Goal: Task Accomplishment & Management: Use online tool/utility

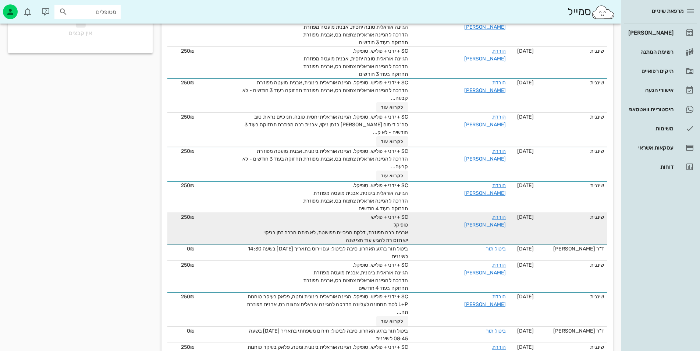
scroll to position [187, 0]
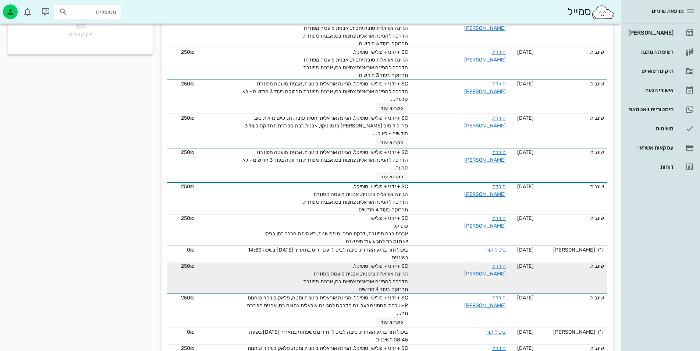
click at [486, 262] on div "הורדת [PERSON_NAME]" at bounding box center [478, 269] width 55 height 15
click at [483, 266] on link "הורדת [PERSON_NAME]" at bounding box center [486, 270] width 42 height 14
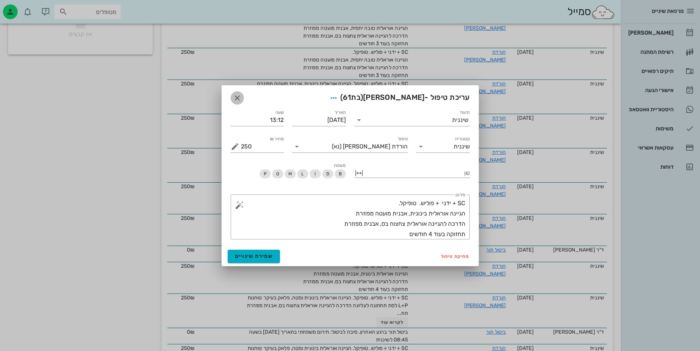
click at [232, 97] on span "button" at bounding box center [237, 97] width 13 height 9
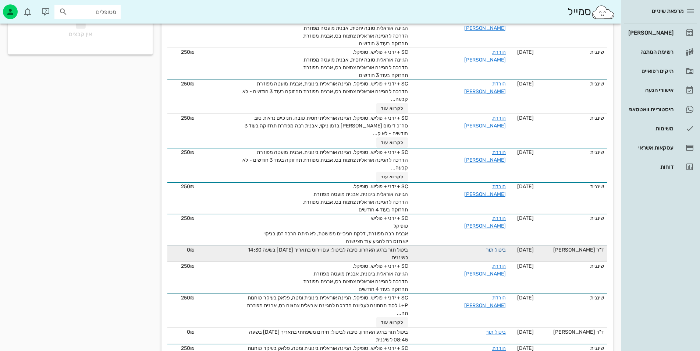
click at [487, 250] on link "ביטול תור" at bounding box center [496, 250] width 20 height 6
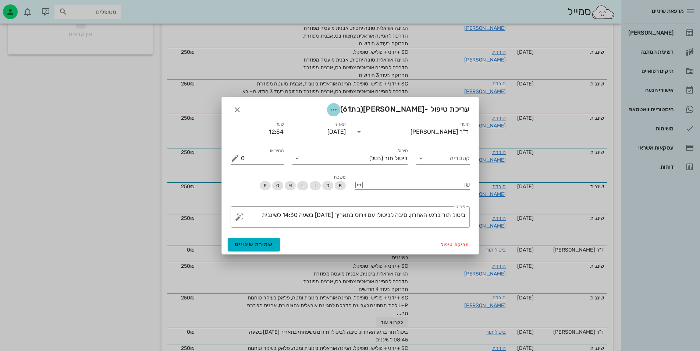
click at [338, 110] on icon "button" at bounding box center [333, 109] width 9 height 9
click at [233, 107] on icon "button" at bounding box center [237, 109] width 9 height 9
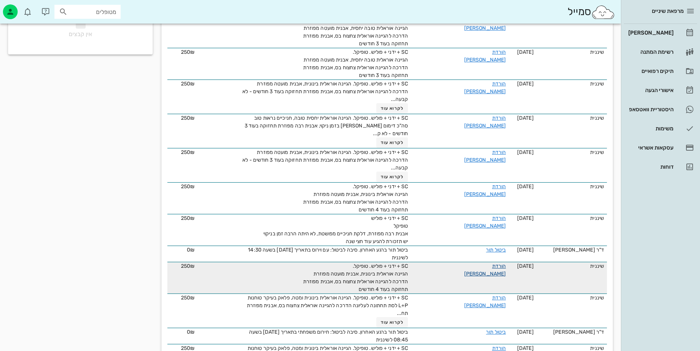
click at [482, 265] on link "הורדת [PERSON_NAME]" at bounding box center [486, 270] width 42 height 14
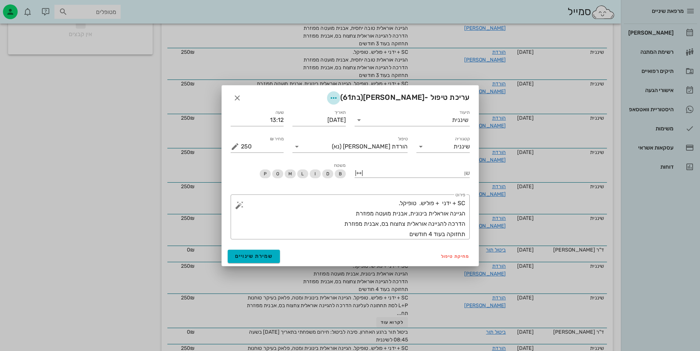
click at [338, 98] on icon "button" at bounding box center [333, 97] width 9 height 9
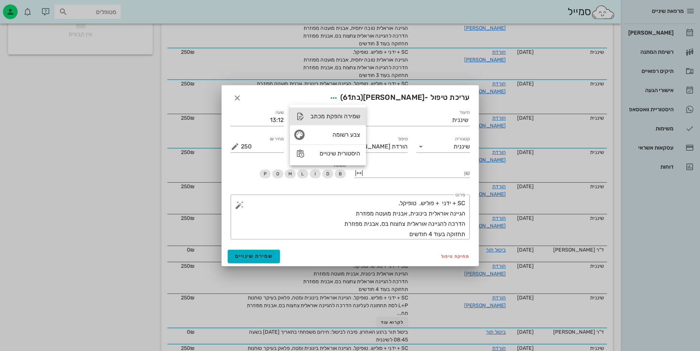
click at [349, 117] on div "שמירה והפקת מכתב" at bounding box center [336, 116] width 50 height 7
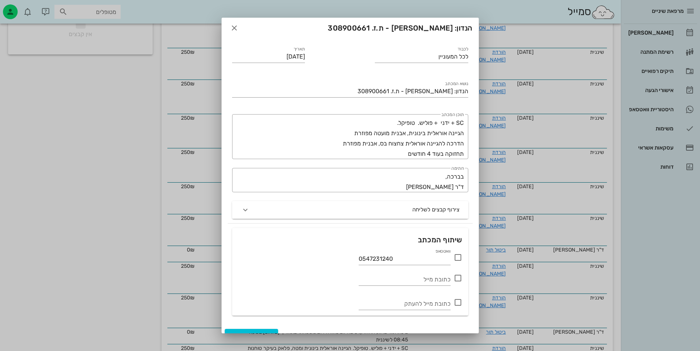
scroll to position [0, 0]
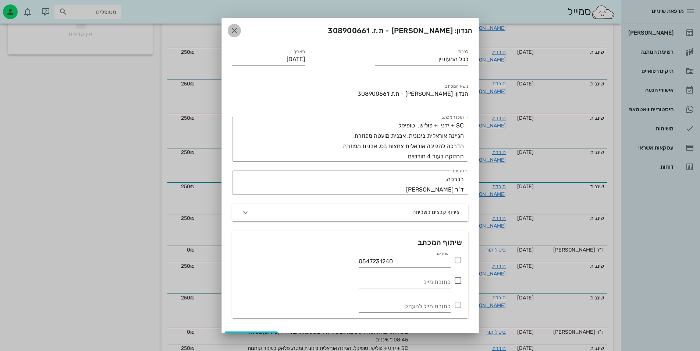
click at [239, 31] on icon "button" at bounding box center [234, 30] width 9 height 9
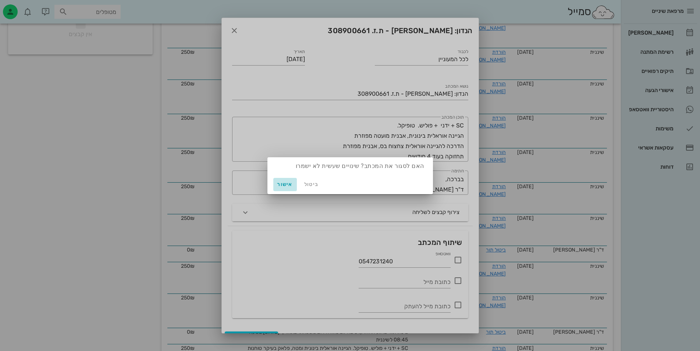
click at [285, 185] on span "אישור" at bounding box center [285, 184] width 18 height 6
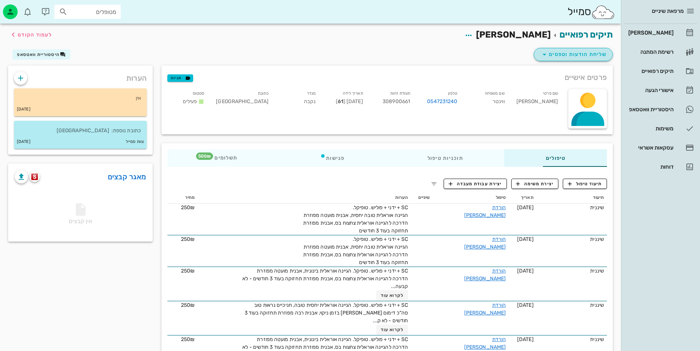
click at [555, 57] on span "שליחת הודעות וטפסים" at bounding box center [573, 54] width 67 height 9
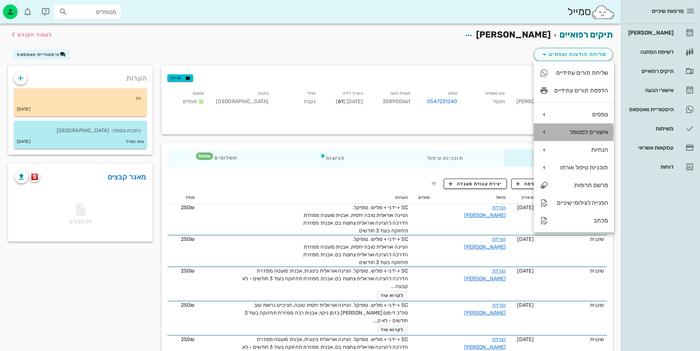
click at [548, 131] on div "אישורים למטופל" at bounding box center [574, 132] width 80 height 18
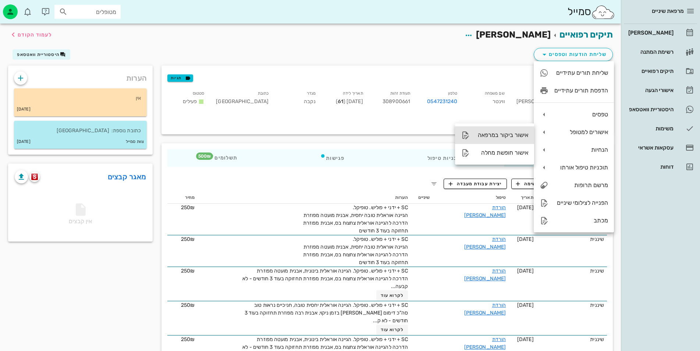
click at [512, 130] on div "אישור ביקור במרפאה" at bounding box center [494, 135] width 79 height 18
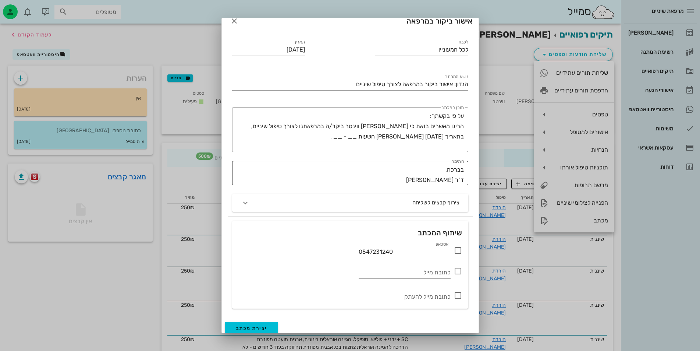
scroll to position [14, 0]
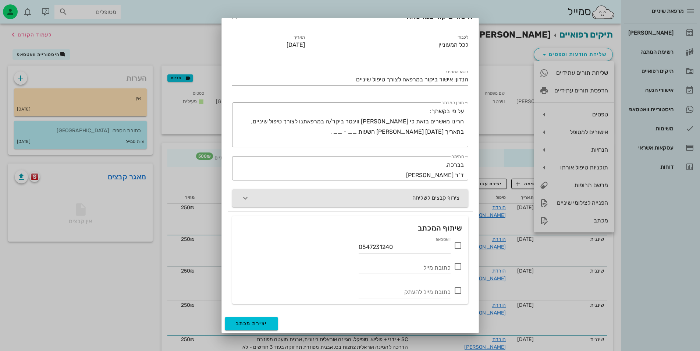
click at [351, 196] on button "צירוף קבצים לשליחה" at bounding box center [350, 198] width 236 height 18
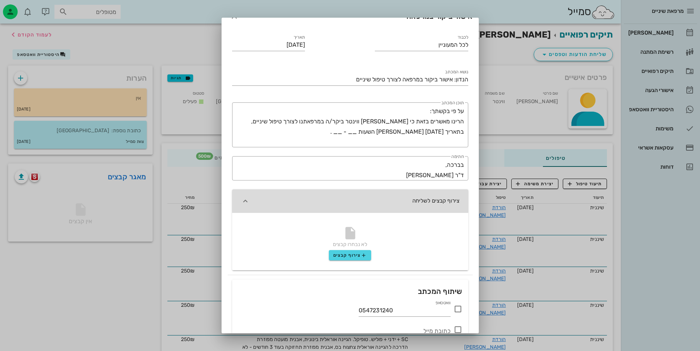
click at [352, 196] on button "צירוף קבצים לשליחה" at bounding box center [350, 201] width 236 height 24
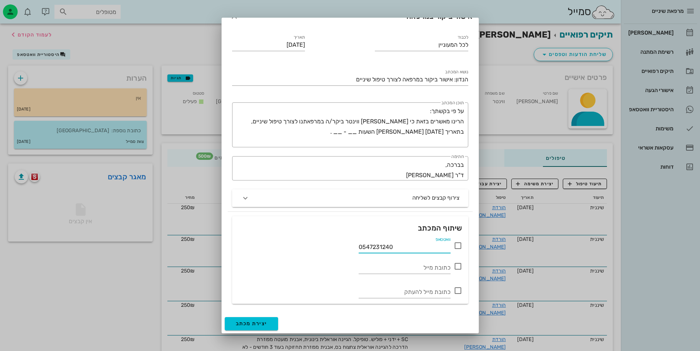
drag, startPoint x: 389, startPoint y: 246, endPoint x: 346, endPoint y: 245, distance: 42.7
click at [346, 245] on div "וואטסאפ 0547231240" at bounding box center [350, 244] width 225 height 18
type input "0586444500"
click at [258, 323] on span "יצירת מכתב" at bounding box center [252, 323] width 32 height 6
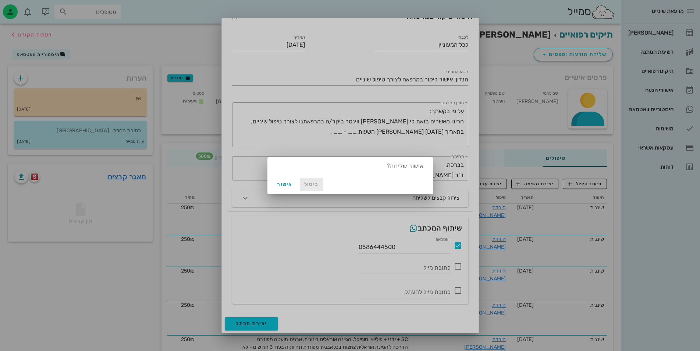
click at [310, 183] on span "ביטול" at bounding box center [312, 184] width 18 height 6
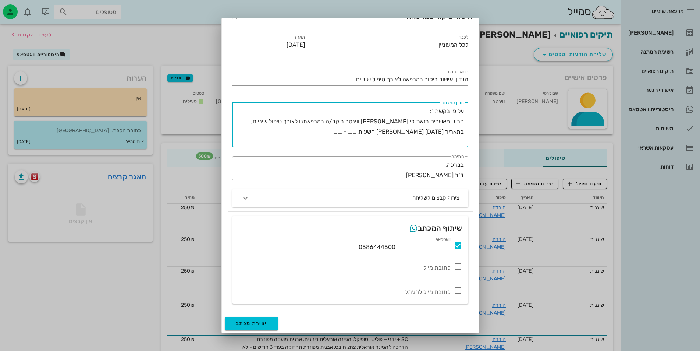
click at [378, 132] on textarea "על פי בקשתך: הרינו מאשרים בזאת כי [PERSON_NAME] ווינטר ביקר/ה במרפאתנו לצורך טי…" at bounding box center [349, 126] width 230 height 41
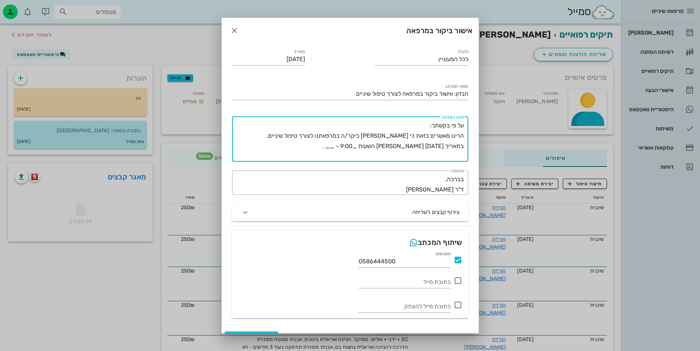
click at [384, 147] on textarea "על פי בקשתך: הרינו מאשרים בזאת כי [PERSON_NAME] ביקר/ה במרפאתנו לצורך טיפול שינ…" at bounding box center [349, 140] width 230 height 41
drag, startPoint x: 358, startPoint y: 148, endPoint x: 366, endPoint y: 148, distance: 8.1
click at [366, 148] on textarea "על פי בקשתך: הרינו מאשרים בזאת כי [PERSON_NAME] ביקר/ה במרפאתנו לצורך טיפול שינ…" at bounding box center [349, 140] width 230 height 41
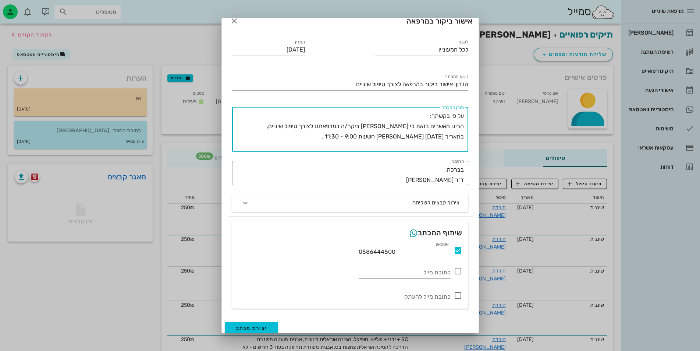
scroll to position [14, 0]
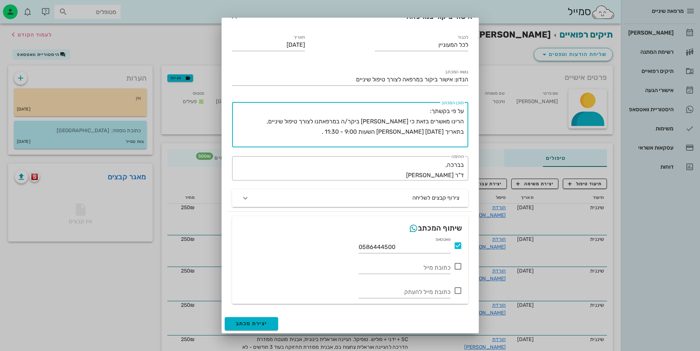
type textarea "על פי בקשתך: הרינו מאשרים בזאת כי [PERSON_NAME] ביקר/ה במרפאתנו לצורך טיפול שינ…"
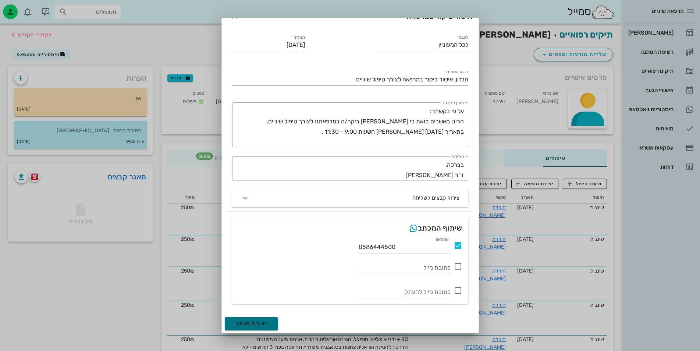
click at [260, 323] on span "יצירת מכתב" at bounding box center [252, 323] width 32 height 6
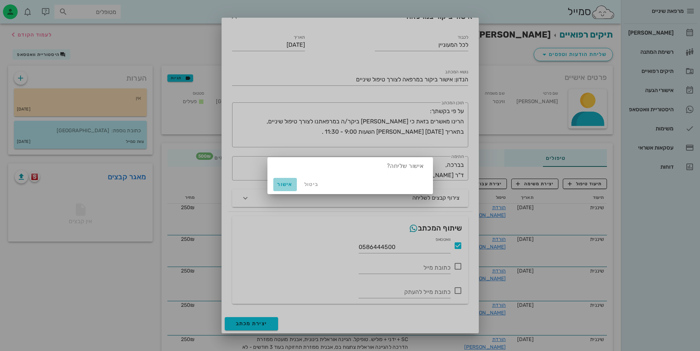
click at [291, 182] on span "אישור" at bounding box center [285, 184] width 18 height 6
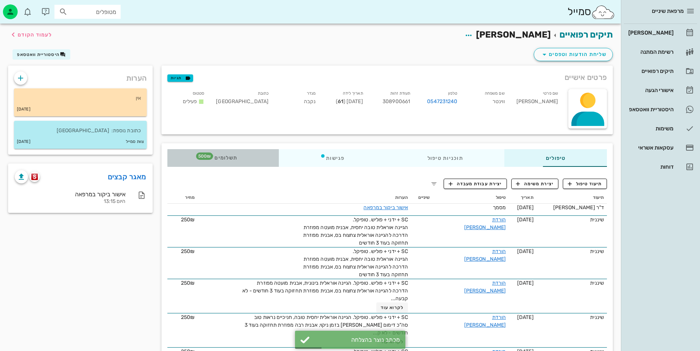
click at [177, 163] on div "תשלומים 500₪" at bounding box center [223, 158] width 112 height 18
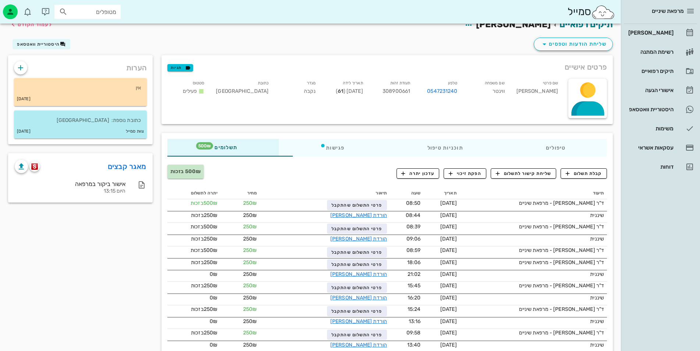
scroll to position [0, 0]
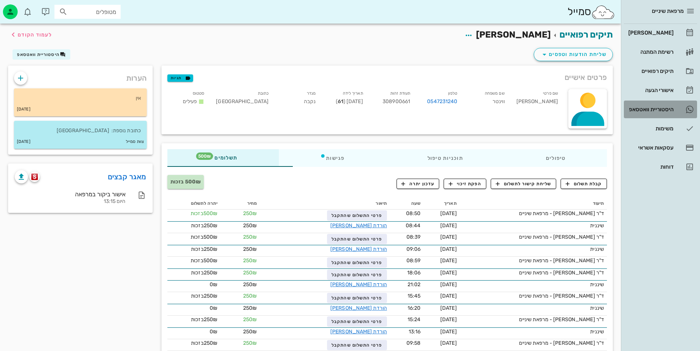
click at [633, 112] on div "היסטוריית וואטסאפ" at bounding box center [650, 109] width 47 height 6
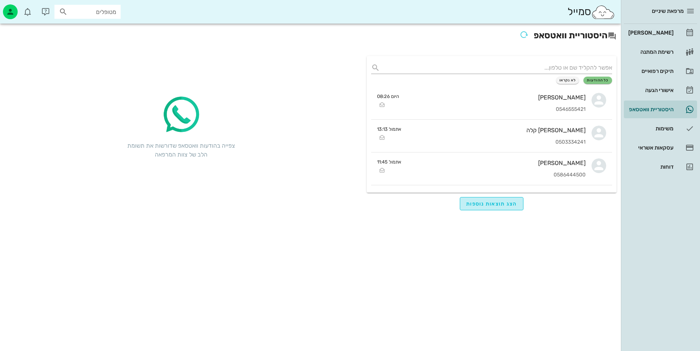
click at [494, 207] on button "הצג תוצאות נוספות" at bounding box center [492, 203] width 64 height 13
click at [664, 74] on div "תיקים רפואיים" at bounding box center [650, 71] width 47 height 12
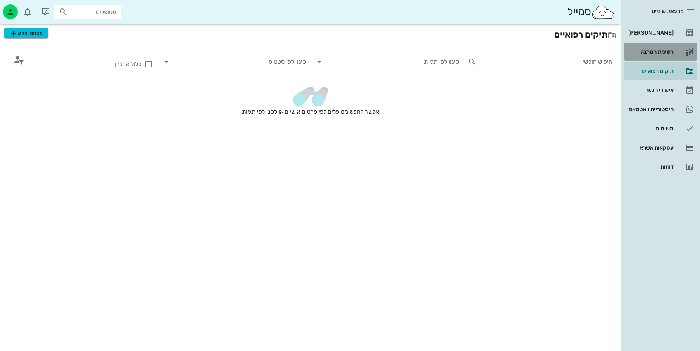
click at [663, 57] on div "רשימת המתנה" at bounding box center [650, 52] width 47 height 12
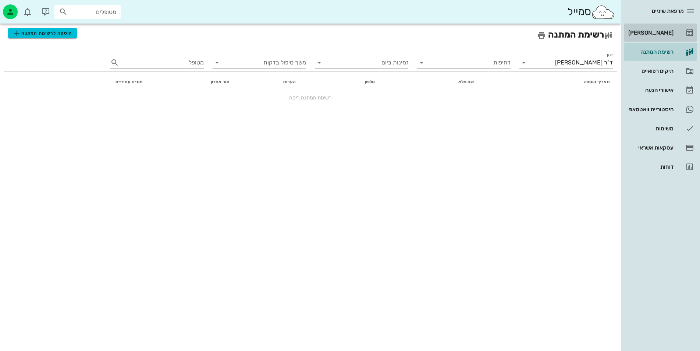
click at [666, 37] on div "[PERSON_NAME]" at bounding box center [650, 33] width 47 height 12
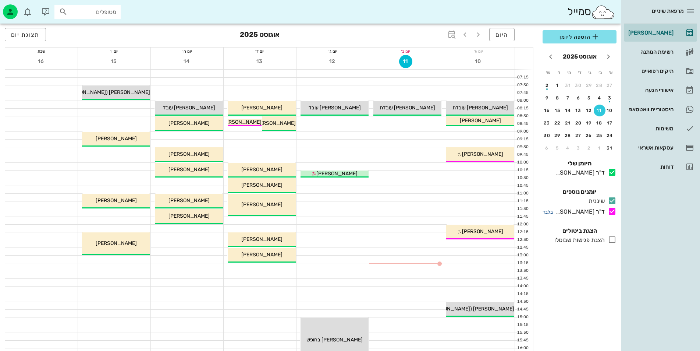
click at [550, 212] on small "בלבד" at bounding box center [548, 212] width 10 height 6
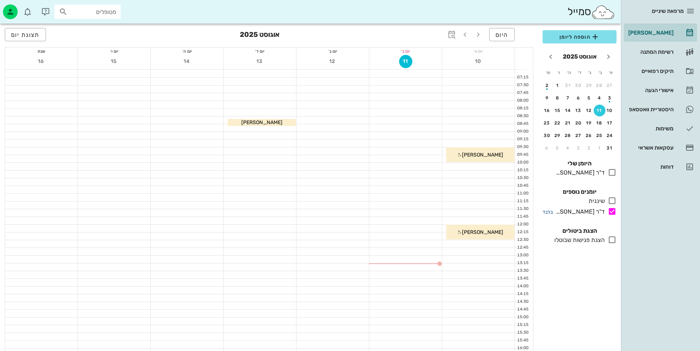
click at [550, 212] on small "בלבד" at bounding box center [548, 212] width 10 height 6
click at [610, 209] on icon at bounding box center [612, 211] width 9 height 9
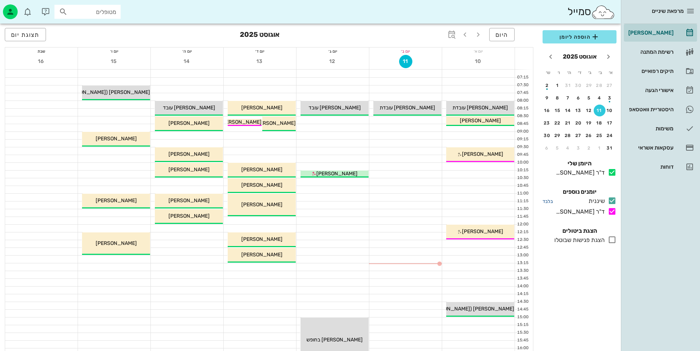
click at [551, 198] on small "בלבד" at bounding box center [548, 201] width 10 height 6
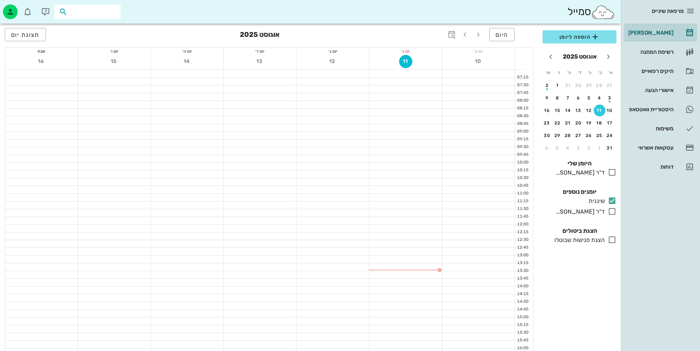
click at [77, 11] on input "text" at bounding box center [92, 12] width 47 height 10
type input "[PERSON_NAME]"
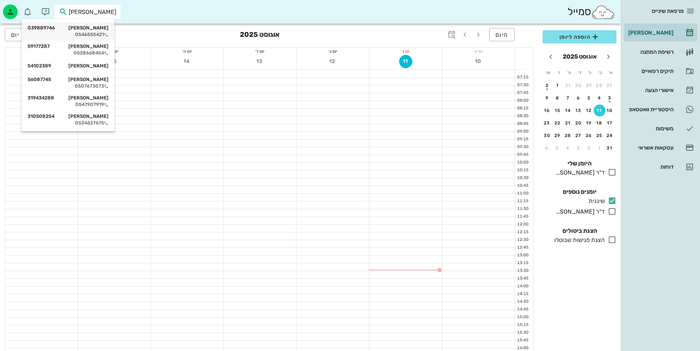
click at [94, 26] on div "[PERSON_NAME] 039889746" at bounding box center [68, 28] width 81 height 6
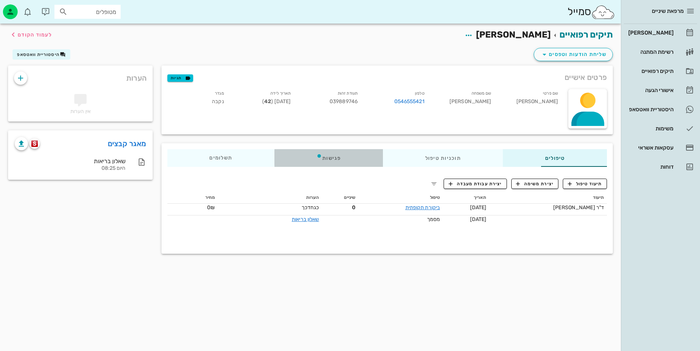
click at [275, 159] on div "פגישות" at bounding box center [329, 158] width 109 height 18
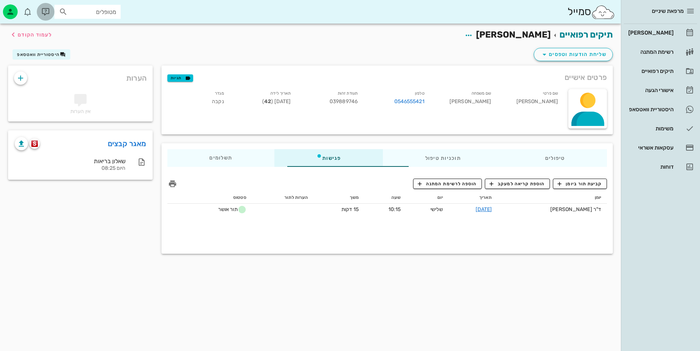
click at [48, 10] on icon "button" at bounding box center [45, 11] width 9 height 9
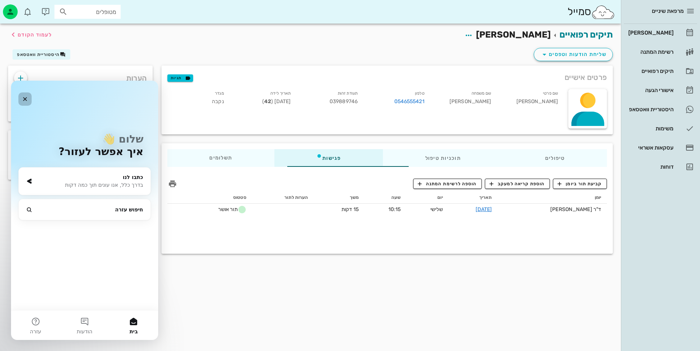
click at [23, 95] on div "סגור" at bounding box center [24, 98] width 13 height 13
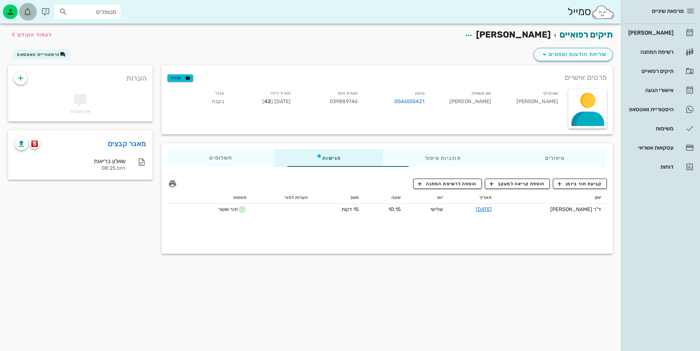
click at [27, 18] on button "button" at bounding box center [28, 12] width 18 height 18
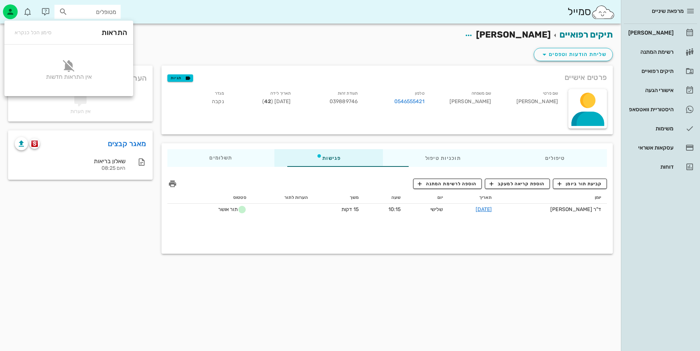
click at [212, 38] on div "תיקים רפואיים [PERSON_NAME] לעמוד הקודם" at bounding box center [311, 35] width 614 height 23
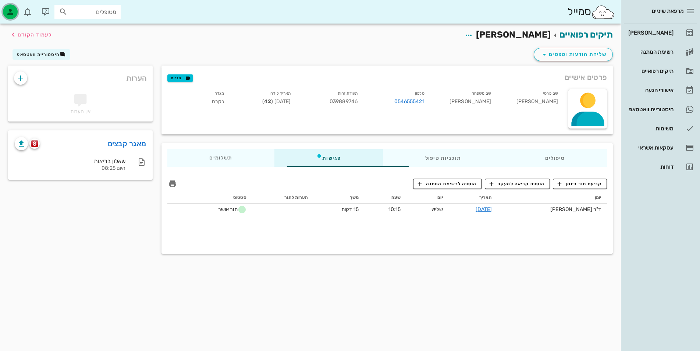
click at [8, 18] on div "button" at bounding box center [10, 11] width 15 height 15
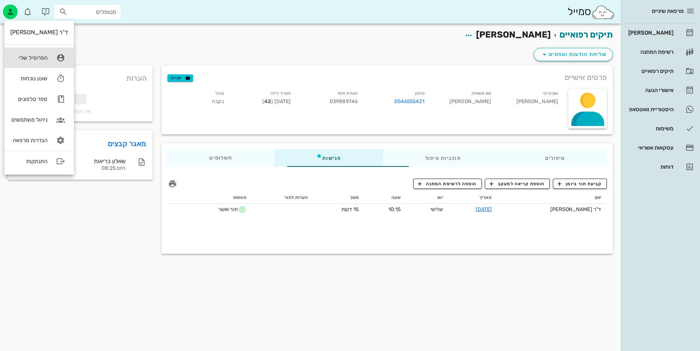
click at [40, 57] on div "הפרופיל שלי" at bounding box center [28, 57] width 37 height 7
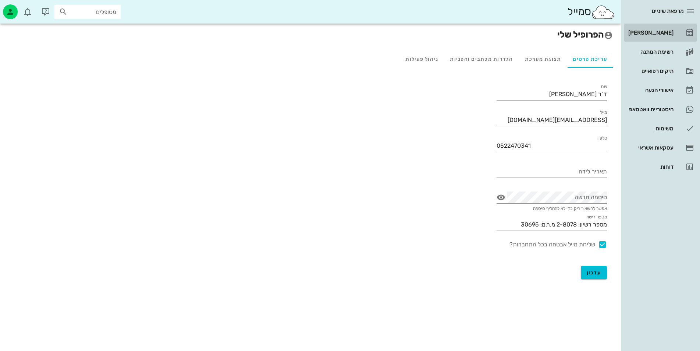
click at [668, 29] on div "[PERSON_NAME]" at bounding box center [650, 33] width 47 height 12
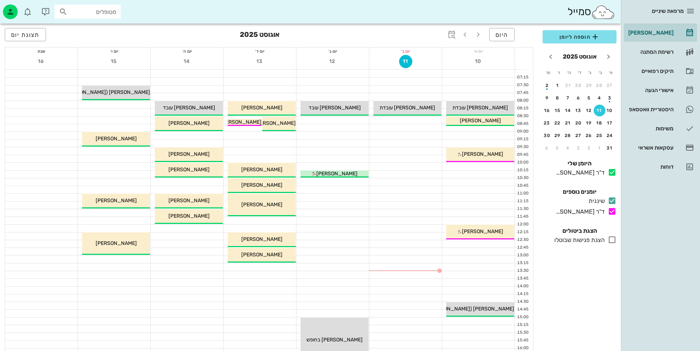
click at [70, 13] on input "מטופלים" at bounding box center [92, 12] width 47 height 10
click at [543, 86] on div "button" at bounding box center [547, 87] width 12 height 4
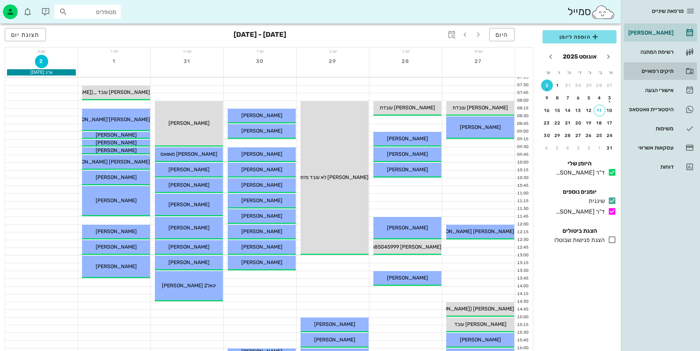
click at [644, 68] on div "תיקים רפואיים" at bounding box center [650, 71] width 47 height 6
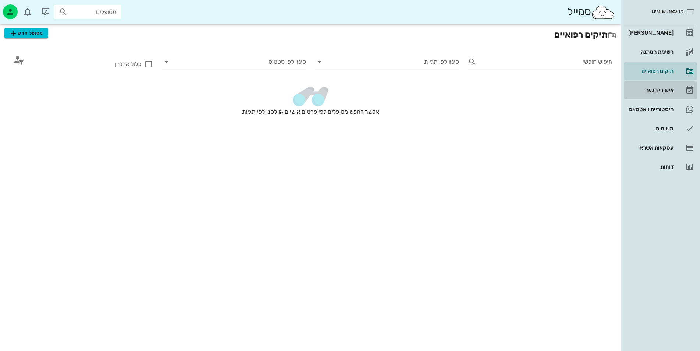
click at [642, 91] on div "אישורי הגעה" at bounding box center [650, 90] width 47 height 6
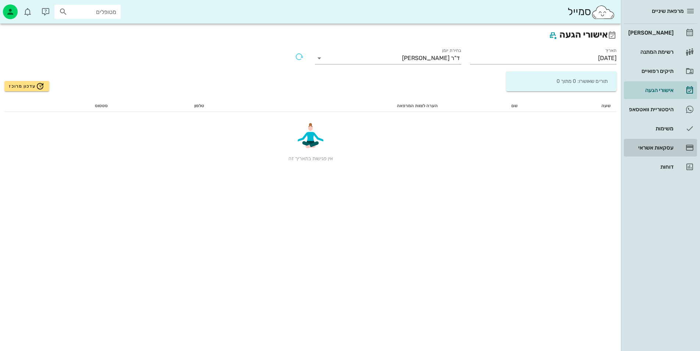
click at [643, 142] on div "עסקאות אשראי" at bounding box center [650, 148] width 47 height 12
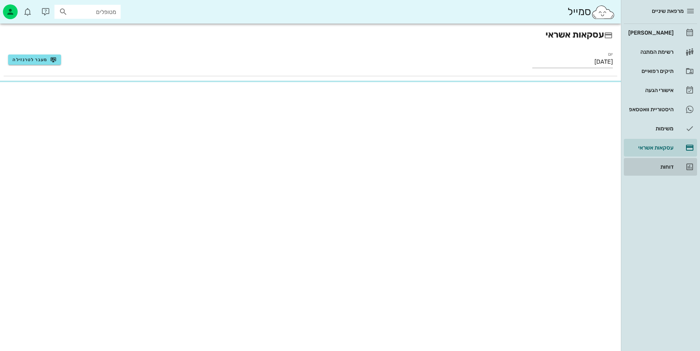
click at [645, 169] on div "דוחות" at bounding box center [650, 167] width 47 height 6
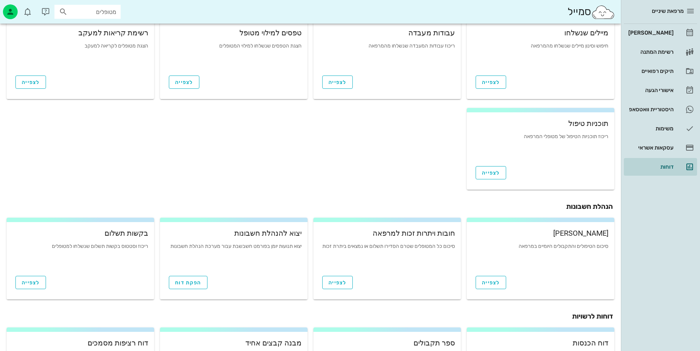
scroll to position [120, 0]
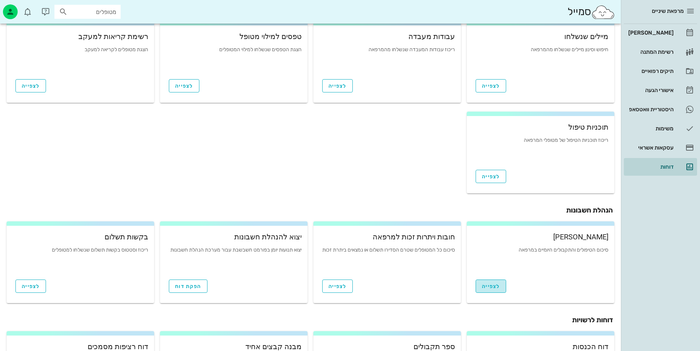
click at [488, 282] on link "לצפייה" at bounding box center [491, 285] width 31 height 13
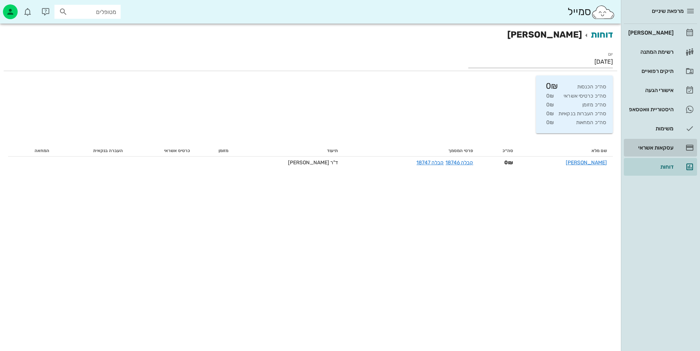
click at [675, 149] on link "עסקאות אשראי" at bounding box center [660, 148] width 73 height 18
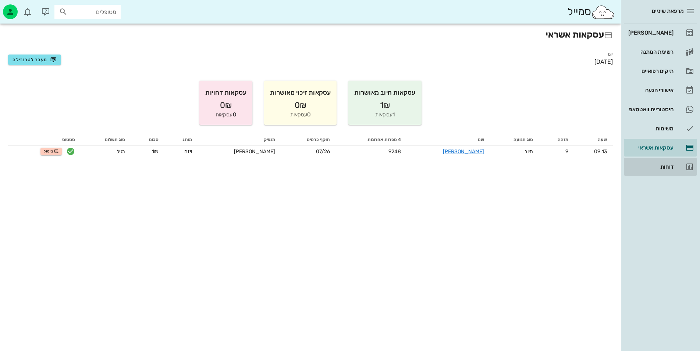
click at [668, 161] on div "דוחות" at bounding box center [650, 167] width 47 height 12
